Goal: Task Accomplishment & Management: Manage account settings

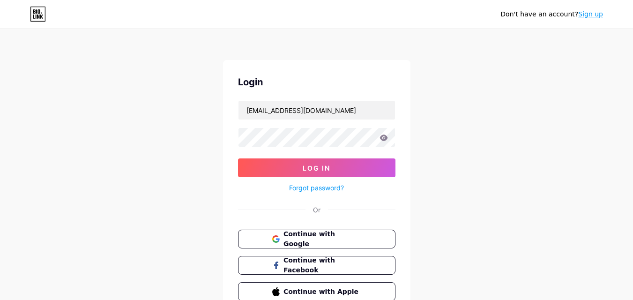
type input "[EMAIL_ADDRESS][DOMAIN_NAME]"
click at [238, 158] on button "Log In" at bounding box center [316, 167] width 157 height 19
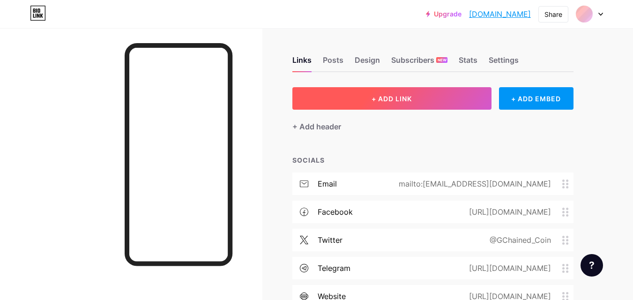
click at [316, 100] on button "+ ADD LINK" at bounding box center [391, 98] width 199 height 22
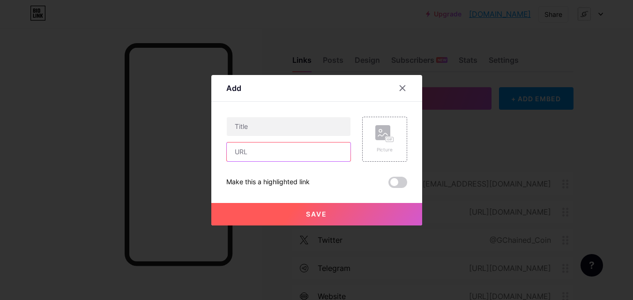
click at [277, 152] on input "text" at bounding box center [289, 151] width 124 height 19
paste input "[DOMAIN_NAME][URL]"
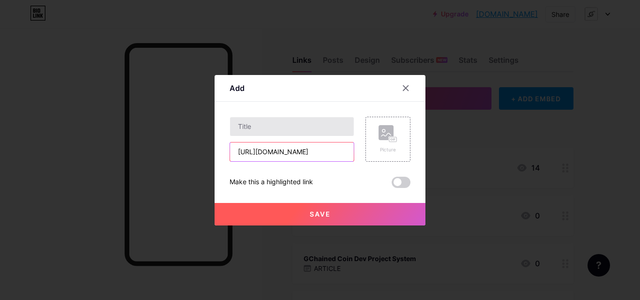
type input "[URL][DOMAIN_NAME]"
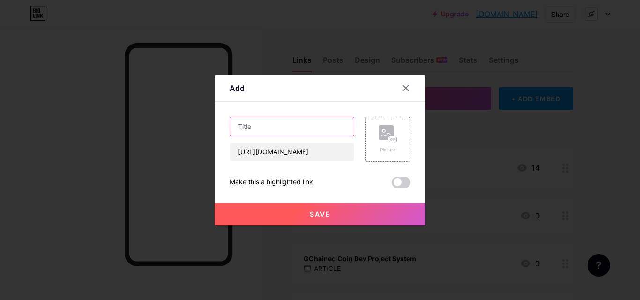
click at [289, 124] on input "text" at bounding box center [292, 126] width 124 height 19
paste input "AI Website Generator"
type input "GCHAINED [PERSON_NAME] Website Generator"
click at [299, 209] on button "Save" at bounding box center [320, 214] width 211 height 22
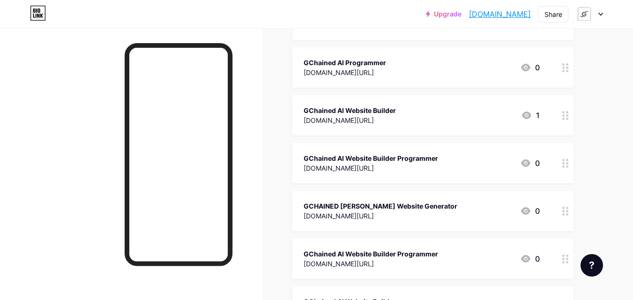
scroll to position [5023, 0]
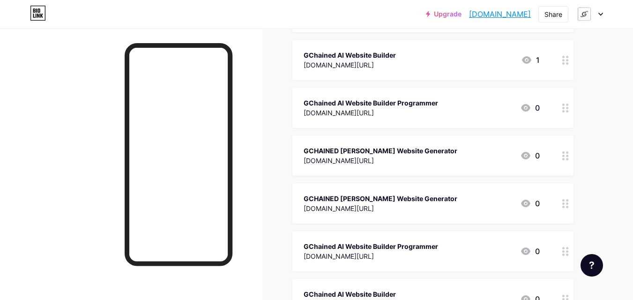
click at [598, 13] on div at bounding box center [589, 14] width 27 height 17
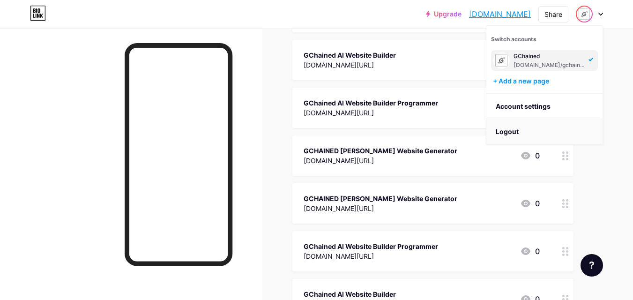
click at [545, 130] on li "Logout" at bounding box center [544, 131] width 116 height 25
